Goal: Information Seeking & Learning: Learn about a topic

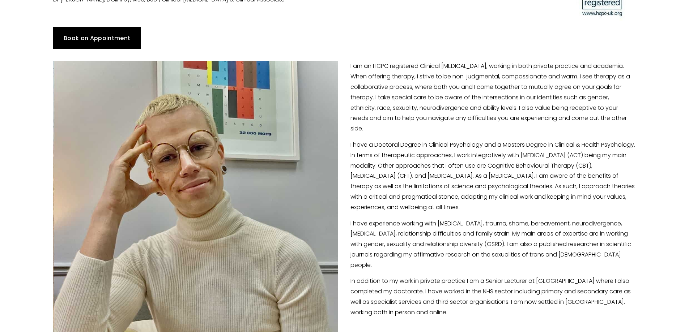
scroll to position [72, 0]
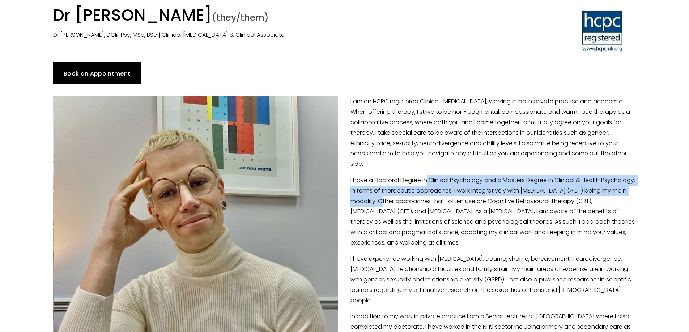
drag, startPoint x: 437, startPoint y: 190, endPoint x: 455, endPoint y: 202, distance: 21.9
click at [454, 202] on p "I have a Doctoral Degree in Clinical Psychology and a Masters Degree in Clinica…" at bounding box center [344, 211] width 583 height 73
click at [455, 202] on p "I have a Doctoral Degree in Clinical Psychology and a Masters Degree in Clinica…" at bounding box center [344, 211] width 583 height 73
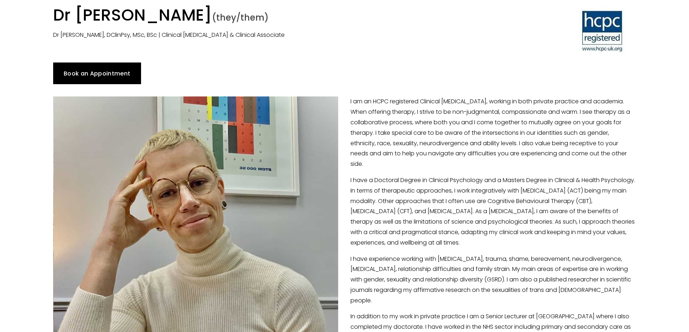
drag, startPoint x: 455, startPoint y: 194, endPoint x: 458, endPoint y: 201, distance: 7.1
click at [457, 200] on p "I have a Doctoral Degree in Clinical Psychology and a Masters Degree in Clinica…" at bounding box center [344, 211] width 583 height 73
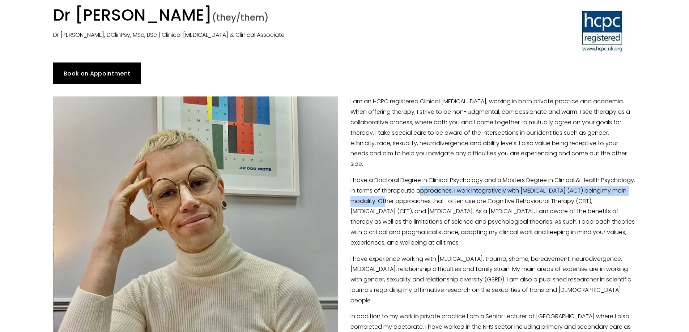
click at [458, 201] on p "I have a Doctoral Degree in Clinical Psychology and a Masters Degree in Clinica…" at bounding box center [344, 211] width 583 height 73
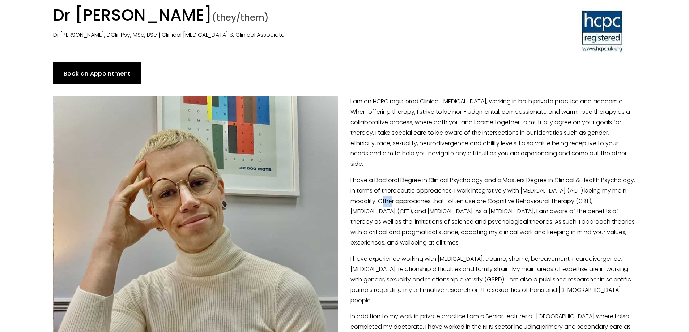
drag, startPoint x: 458, startPoint y: 201, endPoint x: 445, endPoint y: 215, distance: 18.9
click at [453, 209] on p "I have a Doctoral Degree in Clinical Psychology and a Masters Degree in Clinica…" at bounding box center [344, 211] width 583 height 73
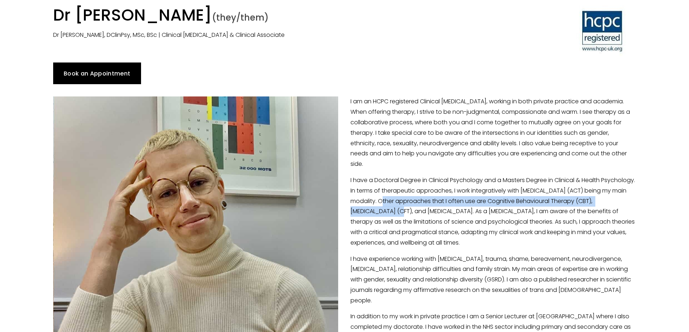
click at [445, 215] on p "I have a Doctoral Degree in Clinical Psychology and a Masters Degree in Clinica…" at bounding box center [344, 211] width 583 height 73
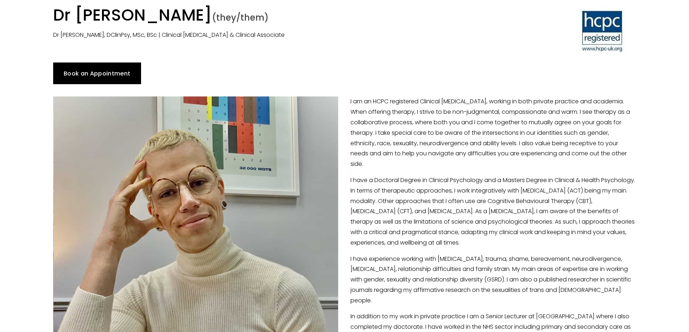
drag, startPoint x: 463, startPoint y: 208, endPoint x: 468, endPoint y: 217, distance: 10.2
click at [467, 214] on p "I have a Doctoral Degree in Clinical Psychology and a Masters Degree in Clinica…" at bounding box center [344, 211] width 583 height 73
click at [474, 224] on p "I have a Doctoral Degree in Clinical Psychology and a Masters Degree in Clinica…" at bounding box center [344, 211] width 583 height 73
drag, startPoint x: 476, startPoint y: 200, endPoint x: 489, endPoint y: 224, distance: 27.8
click at [487, 221] on p "I have a Doctoral Degree in Clinical Psychology and a Masters Degree in Clinica…" at bounding box center [344, 211] width 583 height 73
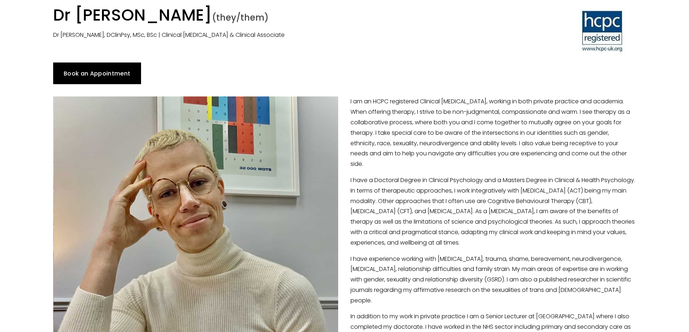
click at [489, 224] on p "I have a Doctoral Degree in Clinical Psychology and a Masters Degree in Clinica…" at bounding box center [344, 211] width 583 height 73
drag, startPoint x: 489, startPoint y: 224, endPoint x: 494, endPoint y: 234, distance: 11.2
click at [489, 224] on p "I have a Doctoral Degree in Clinical Psychology and a Masters Degree in Clinica…" at bounding box center [344, 211] width 583 height 73
click at [494, 234] on p "I have a Doctoral Degree in Clinical Psychology and a Masters Degree in Clinica…" at bounding box center [344, 211] width 583 height 73
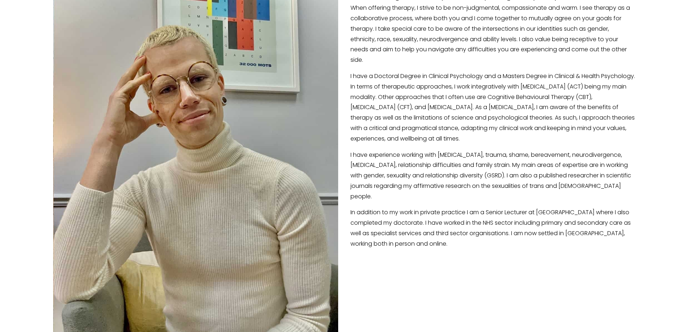
scroll to position [181, 0]
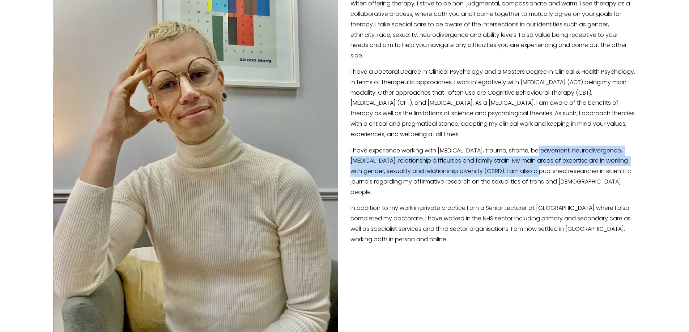
drag, startPoint x: 539, startPoint y: 154, endPoint x: 540, endPoint y: 170, distance: 15.3
click at [540, 168] on p "I have experience working with [MEDICAL_DATA], trauma, shame, bereavement, neur…" at bounding box center [344, 172] width 583 height 52
click at [541, 171] on p "I have experience working with [MEDICAL_DATA], trauma, shame, bereavement, neur…" at bounding box center [344, 172] width 583 height 52
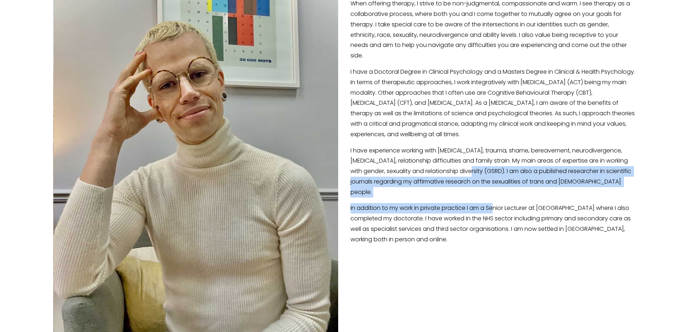
drag, startPoint x: 469, startPoint y: 172, endPoint x: 497, endPoint y: 199, distance: 38.6
click at [496, 199] on div "I am an HCPC registered Clinical [MEDICAL_DATA], working in both private practi…" at bounding box center [344, 116] width 583 height 257
click at [497, 203] on p "In addition to my work in private practice I am a Senior Lecturer at [GEOGRAPHI…" at bounding box center [344, 224] width 583 height 42
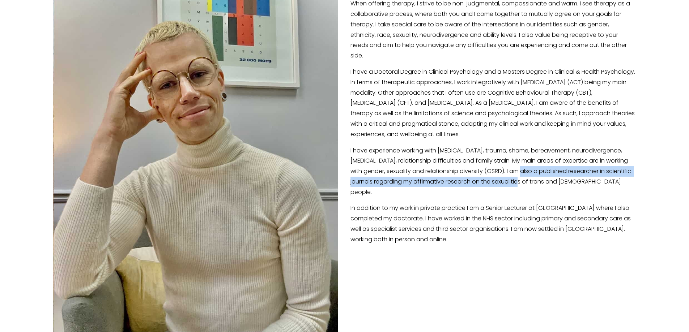
drag, startPoint x: 519, startPoint y: 169, endPoint x: 537, endPoint y: 189, distance: 27.1
click at [533, 184] on p "I have experience working with [MEDICAL_DATA], trauma, shame, bereavement, neur…" at bounding box center [344, 172] width 583 height 52
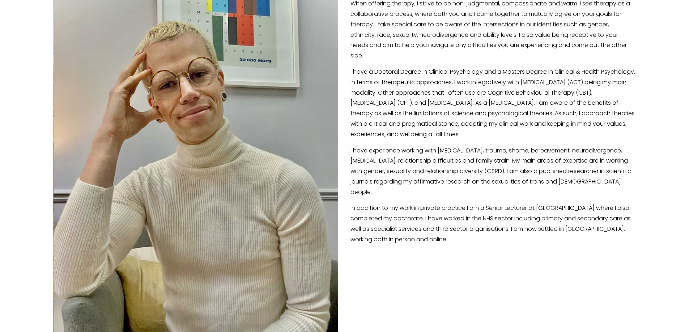
click at [537, 189] on div "I am an HCPC registered Clinical [MEDICAL_DATA], working in both private practi…" at bounding box center [344, 116] width 583 height 257
click at [532, 191] on div "I am an HCPC registered Clinical [MEDICAL_DATA], working in both private practi…" at bounding box center [344, 116] width 583 height 257
click at [540, 203] on p "In addition to my work in private practice I am a Senior Lecturer at [GEOGRAPHI…" at bounding box center [344, 224] width 583 height 42
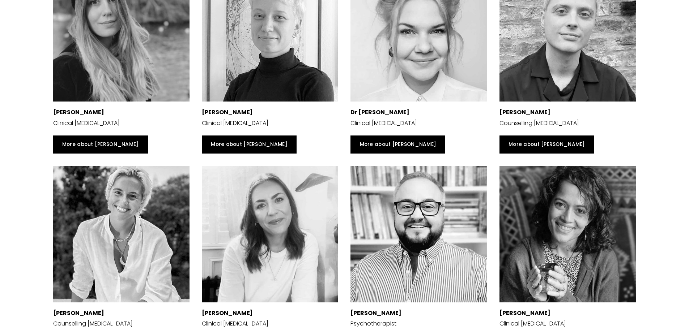
scroll to position [0, 0]
